Goal: Find specific page/section: Find specific page/section

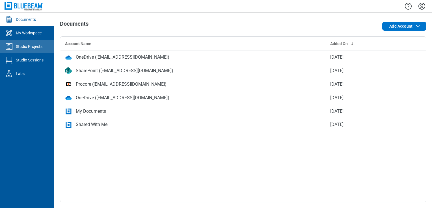
click at [37, 47] on div "Studio Projects" at bounding box center [29, 47] width 27 height 6
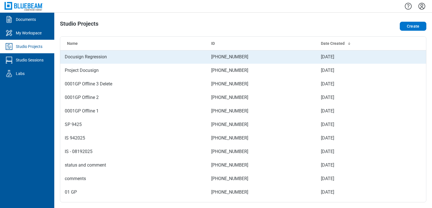
click at [100, 59] on td "Docusign Regression" at bounding box center [133, 57] width 146 height 14
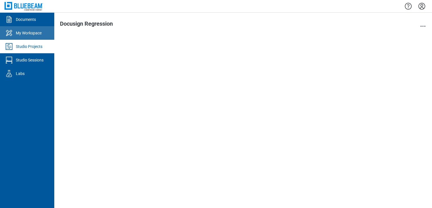
click at [25, 37] on link "My Workspace" at bounding box center [27, 33] width 54 height 14
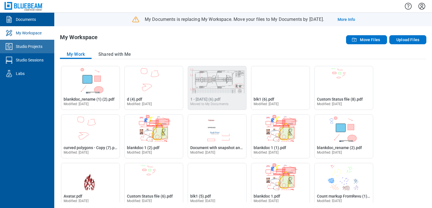
click at [29, 47] on div "Studio Projects" at bounding box center [29, 47] width 27 height 6
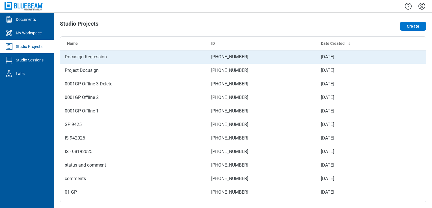
click at [93, 53] on td "Docusign Regression" at bounding box center [133, 57] width 146 height 14
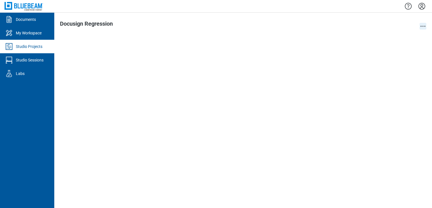
click at [420, 24] on icon "action-menu" at bounding box center [422, 26] width 7 height 7
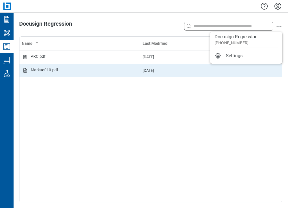
click at [92, 69] on div "Markuo010.pdf" at bounding box center [80, 70] width 116 height 7
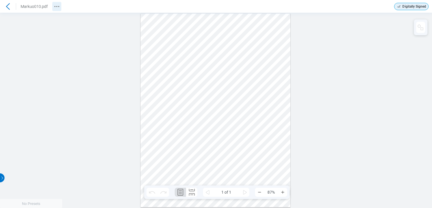
click at [56, 4] on icon "Revision History" at bounding box center [56, 6] width 7 height 7
click at [8, 6] on icon at bounding box center [8, 6] width 7 height 7
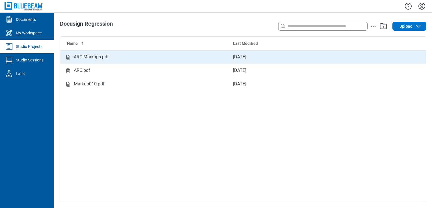
click at [104, 61] on td "ARC Markups.pdf" at bounding box center [144, 57] width 168 height 14
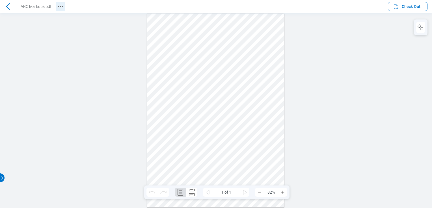
click at [62, 7] on icon "Revision History" at bounding box center [60, 6] width 7 height 7
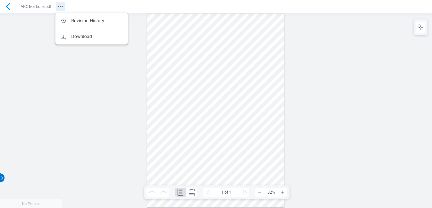
click at [58, 8] on icon "Revision History" at bounding box center [60, 6] width 7 height 7
drag, startPoint x: 60, startPoint y: 121, endPoint x: 0, endPoint y: 15, distance: 121.7
click at [61, 121] on div at bounding box center [216, 111] width 432 height 196
drag, startPoint x: 73, startPoint y: 86, endPoint x: 42, endPoint y: 23, distance: 70.4
click at [73, 87] on div at bounding box center [216, 111] width 432 height 196
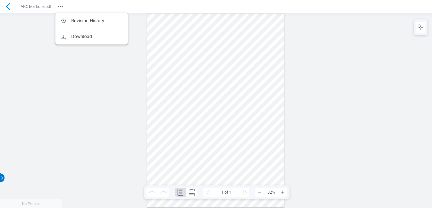
click at [5, 4] on icon at bounding box center [8, 6] width 7 height 7
